Goal: Task Accomplishment & Management: Complete application form

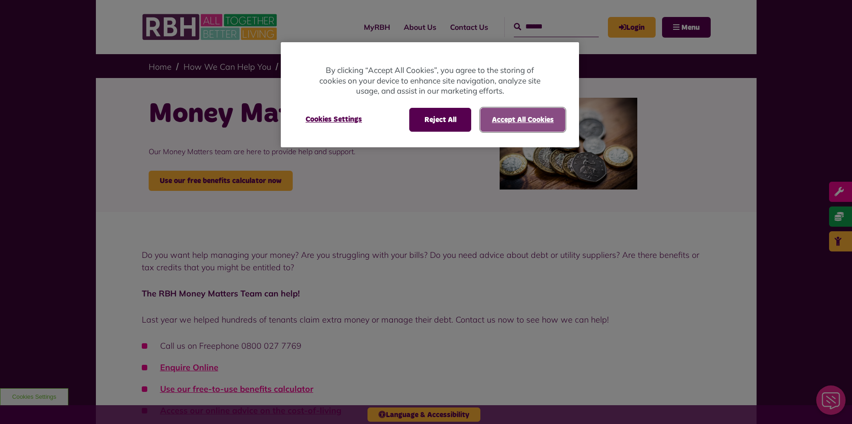
drag, startPoint x: 532, startPoint y: 119, endPoint x: 594, endPoint y: 17, distance: 118.9
click at [531, 119] on button "Accept All Cookies" at bounding box center [522, 120] width 85 height 24
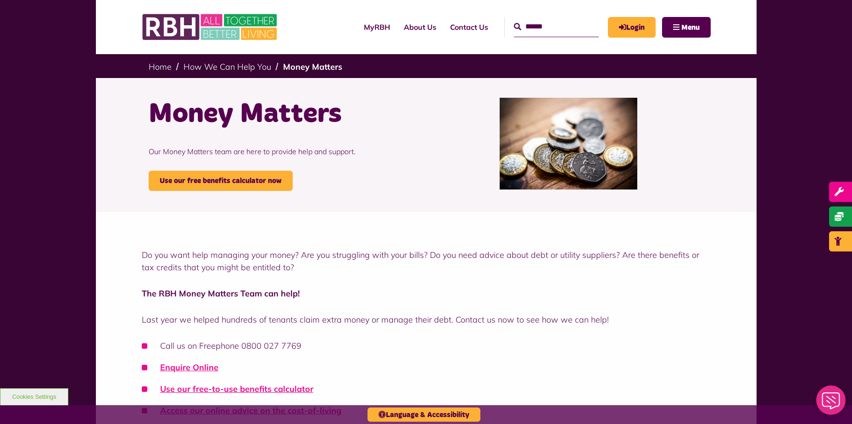
drag, startPoint x: 813, startPoint y: 0, endPoint x: 505, endPoint y: 294, distance: 425.6
click at [505, 294] on p "The RBH Money Matters Team can help!" at bounding box center [426, 293] width 569 height 12
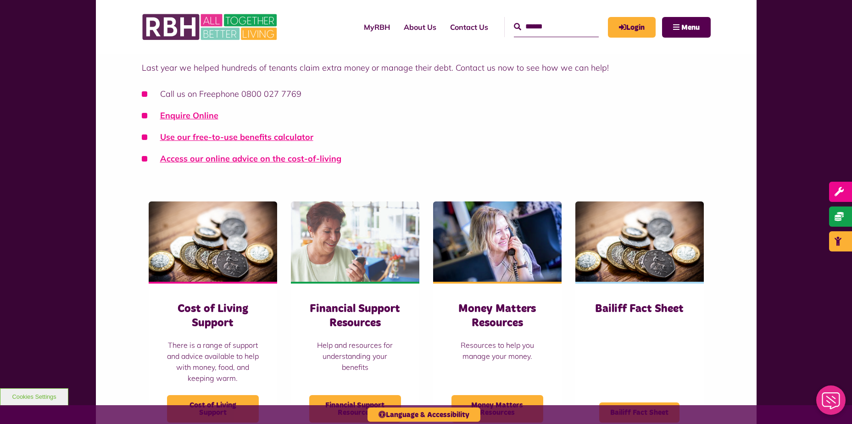
scroll to position [229, 0]
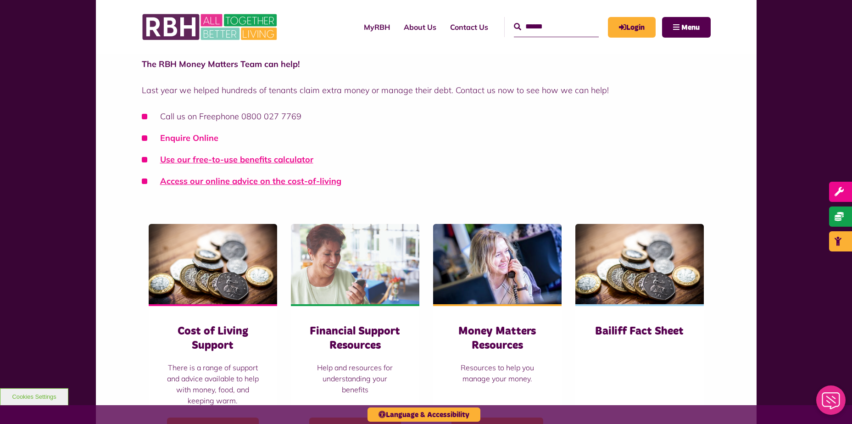
click at [202, 140] on link "Enquire Online" at bounding box center [189, 138] width 58 height 11
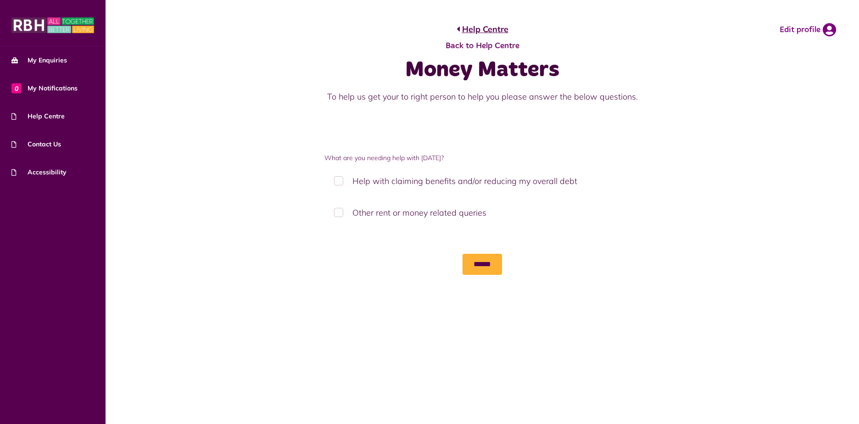
click at [336, 179] on label "Help with claiming benefits and/or reducing my overall debt" at bounding box center [482, 180] width 316 height 27
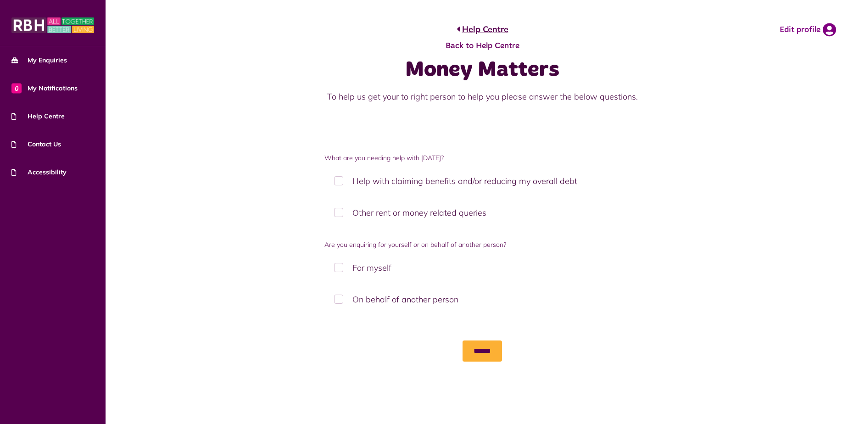
click at [339, 299] on label "On behalf of another person" at bounding box center [482, 299] width 316 height 27
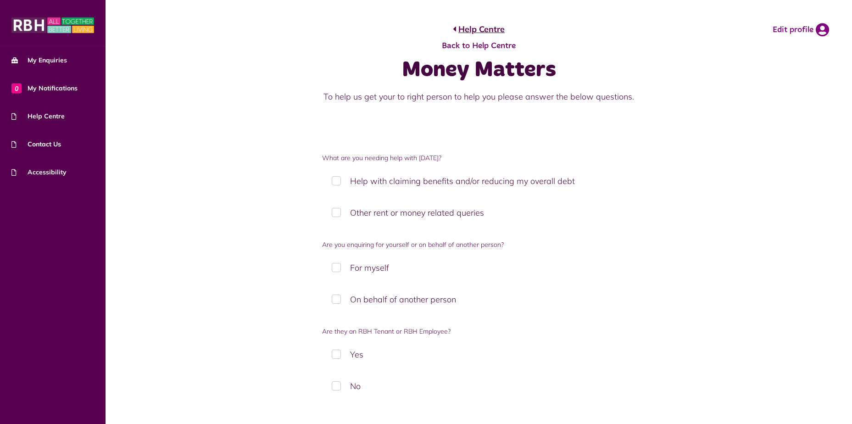
click at [336, 384] on label "No" at bounding box center [478, 385] width 313 height 27
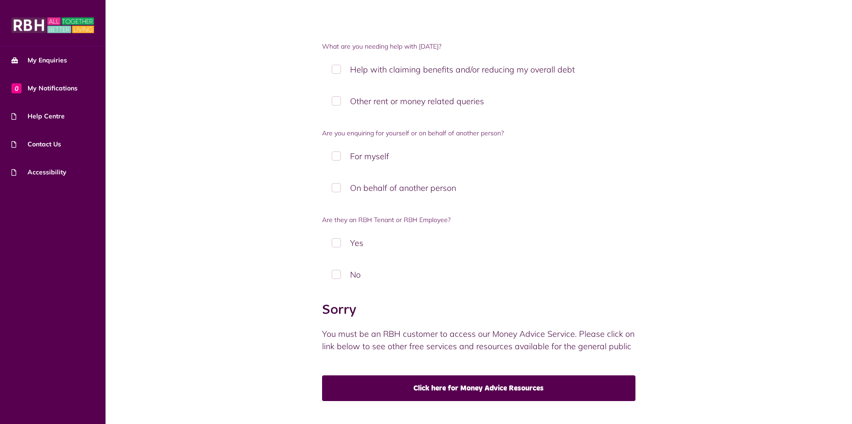
scroll to position [138, 0]
